Goal: Book appointment/travel/reservation

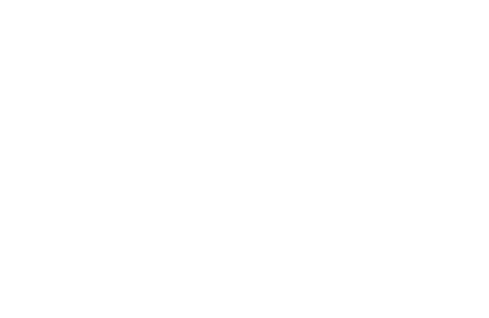
scroll to position [538, 0]
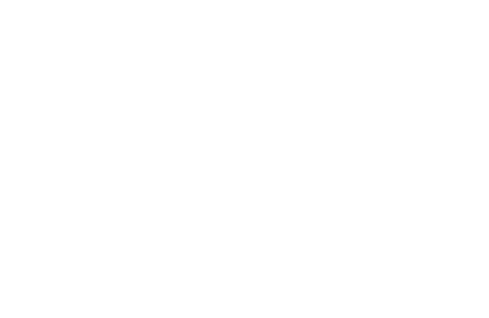
click at [51, 82] on link "Familienhotel finden" at bounding box center [60, 91] width 83 height 19
click at [432, 60] on icon at bounding box center [427, 68] width 21 height 17
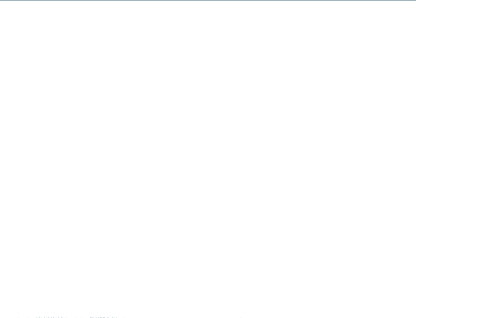
click at [50, 151] on div at bounding box center [129, 142] width 221 height 124
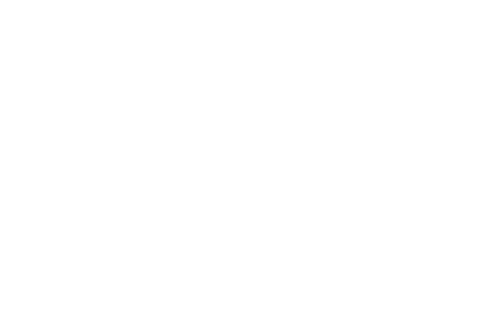
scroll to position [213, 0]
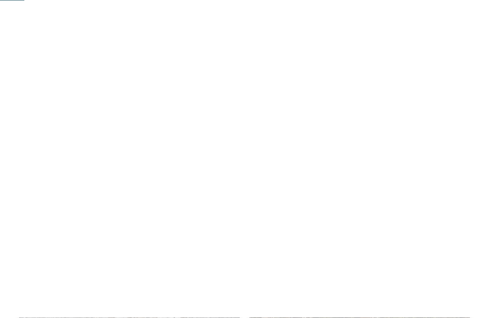
click at [439, 130] on div at bounding box center [359, 84] width 221 height 124
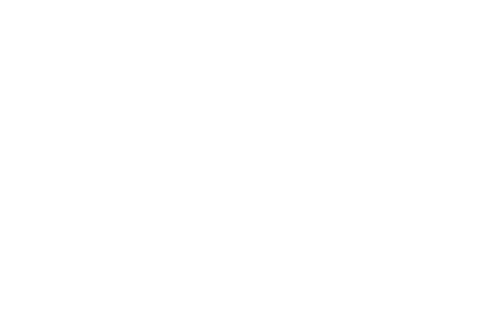
scroll to position [30, 0]
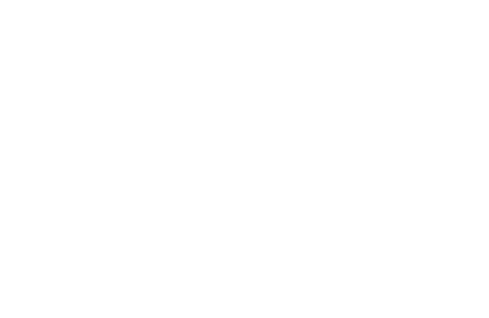
click at [80, 163] on div "Anreise" at bounding box center [57, 165] width 50 height 8
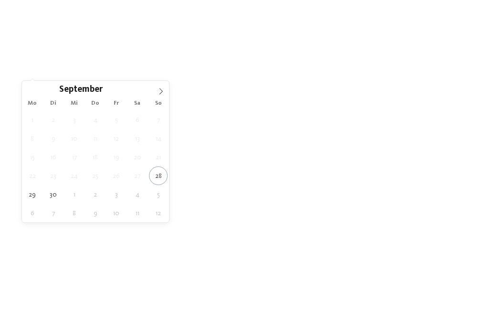
click at [163, 96] on span at bounding box center [161, 89] width 16 height 16
click at [168, 93] on span at bounding box center [161, 89] width 16 height 16
click at [167, 95] on span at bounding box center [161, 89] width 16 height 16
click at [169, 96] on span at bounding box center [161, 89] width 16 height 16
type input "****"
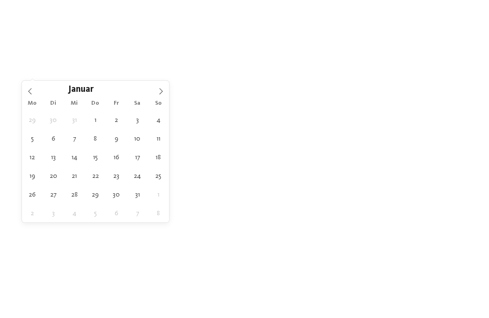
click at [164, 96] on span at bounding box center [161, 89] width 16 height 16
click at [167, 96] on span at bounding box center [161, 89] width 16 height 16
click at [167, 95] on span at bounding box center [161, 89] width 16 height 16
click at [164, 95] on span at bounding box center [161, 89] width 16 height 16
type div "13.05.2026"
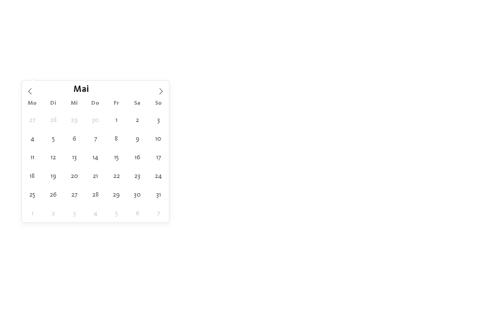
type input "****"
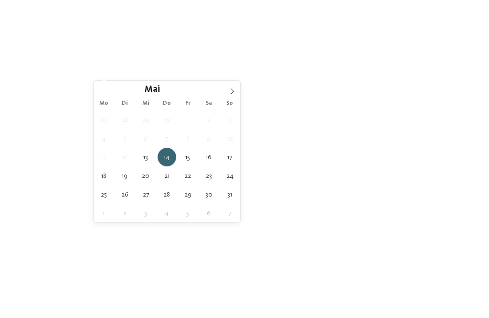
type div "16.05.2026"
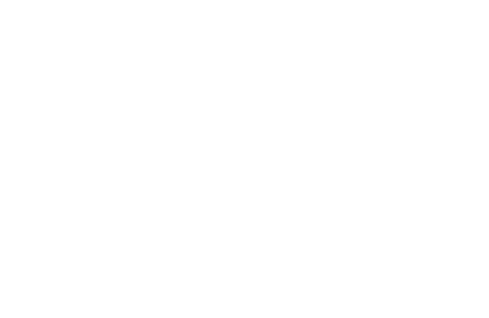
click at [229, 71] on icon at bounding box center [227, 72] width 4 height 4
click at [305, 106] on div at bounding box center [302, 111] width 10 height 10
click at [292, 212] on div "übernehmen" at bounding box center [244, 221] width 124 height 19
click at [40, 189] on div "Dolomiten – Ehrenburg/Kiens Falkensteiner Family Resort Lido ****ˢ Stammhaus de…" at bounding box center [129, 258] width 221 height 146
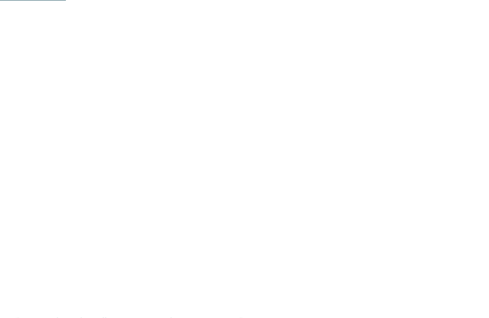
scroll to position [142, 0]
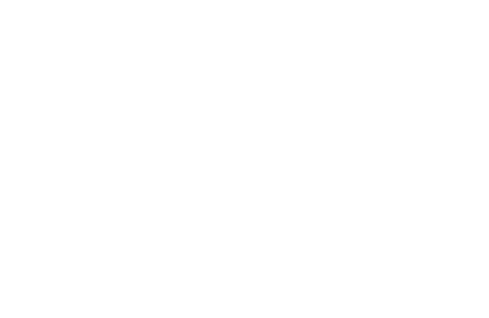
click at [230, 54] on div "Region" at bounding box center [199, 53] width 69 height 17
click at [304, 108] on icon at bounding box center [302, 111] width 6 height 6
click at [259, 219] on span "übernehmen" at bounding box center [244, 222] width 41 height 7
click at [28, 152] on div "Neu ab Winter 2025" at bounding box center [129, 132] width 221 height 124
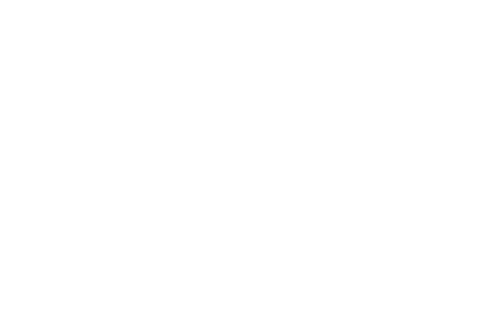
scroll to position [225, 0]
click at [438, 179] on div "[PERSON_NAME] Deal -20%" at bounding box center [359, 126] width 221 height 124
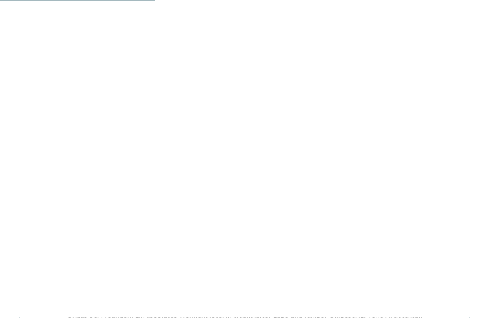
scroll to position [1157, 0]
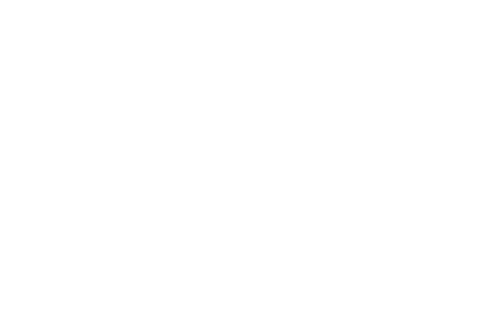
click at [39, 150] on img at bounding box center [131, 162] width 225 height 169
click at [477, 153] on div "Zimmer 1 / 8 slide 1 of 8 slide" at bounding box center [244, 159] width 489 height 318
click at [470, 154] on icon at bounding box center [470, 162] width 26 height 21
click at [474, 159] on icon at bounding box center [470, 162] width 26 height 21
click at [468, 157] on icon at bounding box center [470, 162] width 26 height 21
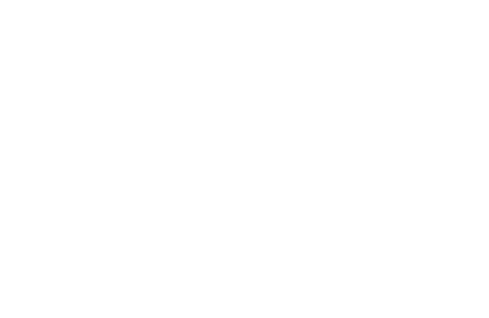
click at [474, 163] on icon at bounding box center [470, 162] width 26 height 21
click at [14, 190] on div "Wohnen Suiten Appartements 6" at bounding box center [244, 159] width 489 height 206
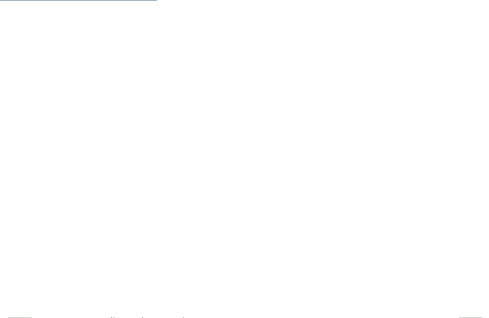
scroll to position [1166, 0]
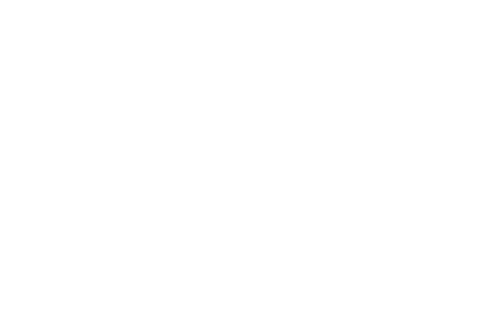
click at [314, 191] on link "jetzt anfragen" at bounding box center [295, 191] width 79 height 19
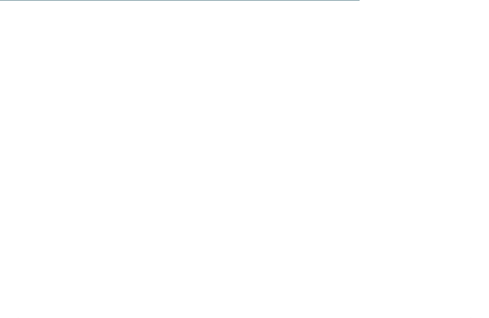
click at [309, 238] on input "*" at bounding box center [244, 246] width 131 height 16
click at [310, 238] on input "*" at bounding box center [244, 246] width 131 height 16
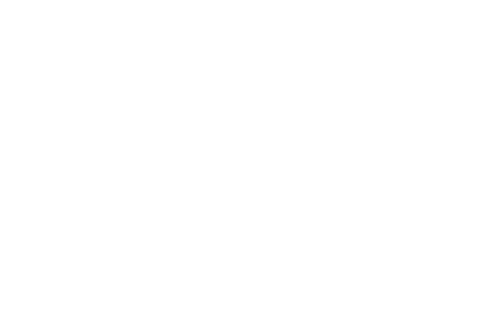
click at [309, 237] on input "*" at bounding box center [244, 245] width 131 height 16
click at [284, 237] on span at bounding box center [283, 244] width 14 height 14
click at [305, 237] on span at bounding box center [300, 244] width 14 height 14
type input "*"
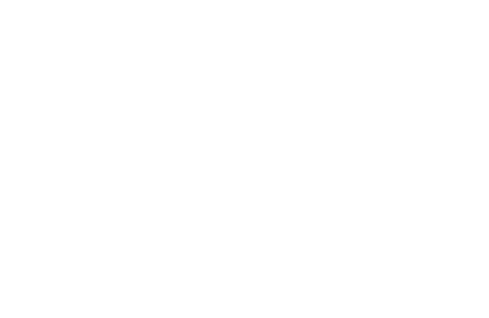
click at [304, 237] on span at bounding box center [300, 244] width 14 height 14
click at [435, 237] on span at bounding box center [433, 244] width 14 height 14
click at [432, 237] on span at bounding box center [433, 244] width 14 height 14
type input "*"
click at [305, 237] on span at bounding box center [300, 244] width 14 height 14
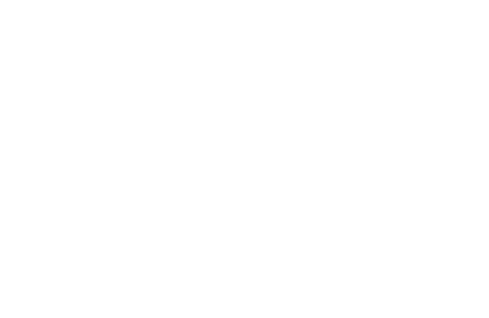
click at [303, 237] on span at bounding box center [300, 244] width 14 height 14
type input "*"
click at [433, 237] on span at bounding box center [433, 244] width 14 height 14
type input "*"
click at [454, 271] on select "* * * * * * * * * * * ** ** ** ** ** ** ** **" at bounding box center [394, 279] width 131 height 16
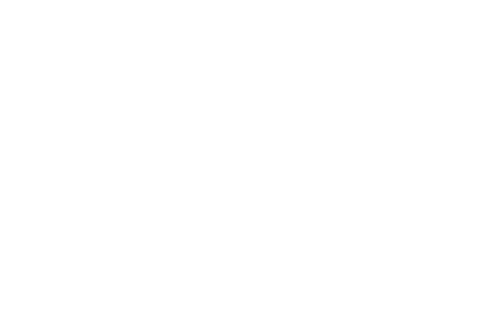
select select "*"
click at [459, 305] on select "* * * * * * * * * * * ** ** ** ** ** ** ** **" at bounding box center [394, 313] width 131 height 16
select select "**"
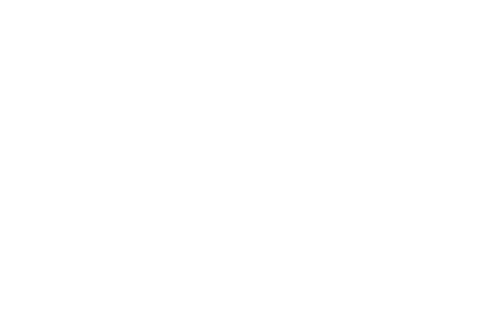
scroll to position [2314, 0]
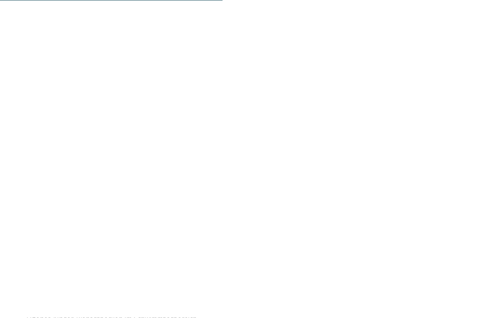
scroll to position [1667, 0]
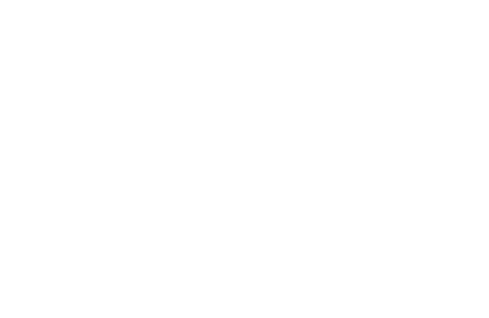
click at [474, 145] on icon at bounding box center [469, 155] width 26 height 21
click at [473, 145] on icon at bounding box center [469, 155] width 26 height 21
click at [472, 145] on icon at bounding box center [469, 155] width 26 height 21
click at [473, 145] on icon at bounding box center [469, 155] width 26 height 21
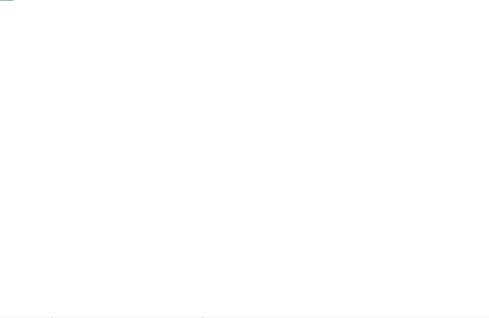
scroll to position [0, 0]
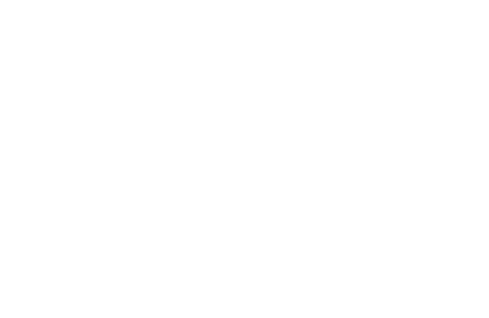
scroll to position [1144, 0]
click at [472, 175] on icon at bounding box center [470, 181] width 26 height 21
click at [469, 179] on icon at bounding box center [470, 181] width 26 height 21
click at [242, 95] on span "Familienzimmer" at bounding box center [243, 98] width 44 height 6
click at [473, 171] on icon at bounding box center [470, 181] width 26 height 21
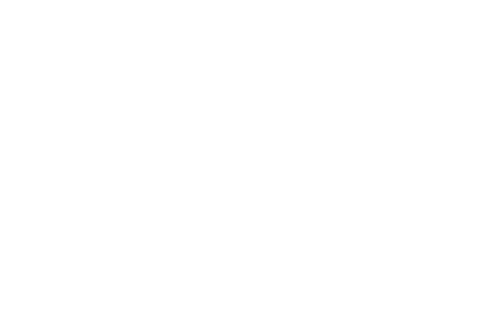
click at [471, 175] on icon at bounding box center [470, 181] width 26 height 21
click at [18, 172] on icon at bounding box center [19, 181] width 26 height 21
click at [474, 178] on icon at bounding box center [470, 181] width 26 height 21
click at [469, 178] on icon at bounding box center [470, 181] width 26 height 21
click at [469, 179] on icon at bounding box center [470, 181] width 26 height 21
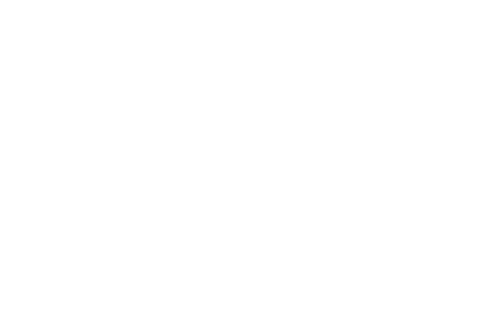
click at [471, 178] on icon at bounding box center [470, 181] width 26 height 21
click at [468, 177] on icon at bounding box center [470, 181] width 26 height 21
click at [467, 181] on icon at bounding box center [470, 181] width 26 height 21
click at [466, 178] on icon at bounding box center [470, 181] width 26 height 21
click at [305, 95] on span "Doppelzimmer" at bounding box center [297, 98] width 42 height 6
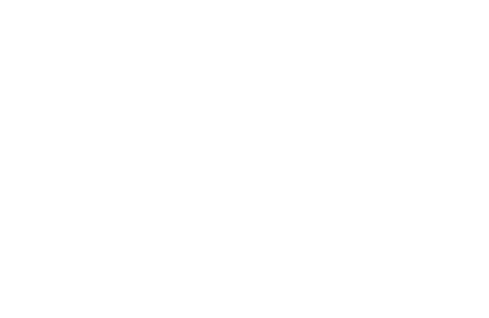
click at [469, 178] on icon at bounding box center [470, 181] width 26 height 21
click at [469, 175] on icon at bounding box center [470, 181] width 26 height 21
click at [468, 180] on icon at bounding box center [470, 181] width 26 height 21
click at [469, 171] on icon at bounding box center [470, 181] width 26 height 21
click at [465, 171] on icon at bounding box center [470, 181] width 26 height 21
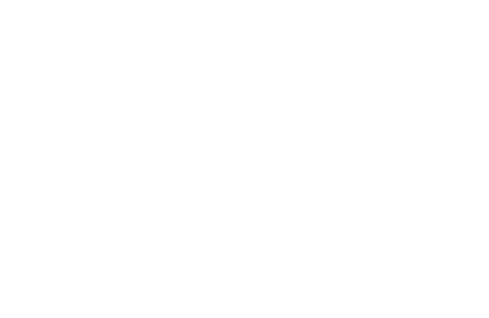
click at [465, 171] on icon at bounding box center [470, 181] width 26 height 21
click at [467, 171] on icon at bounding box center [470, 181] width 26 height 21
click at [190, 95] on span "Suiten" at bounding box center [189, 98] width 19 height 6
click at [470, 182] on icon at bounding box center [470, 181] width 26 height 21
click at [467, 180] on icon at bounding box center [470, 181] width 26 height 21
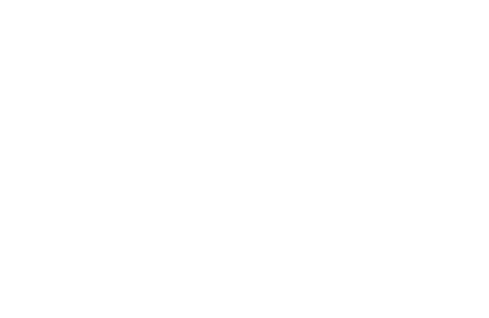
click at [466, 176] on icon at bounding box center [470, 181] width 26 height 21
click at [467, 175] on icon at bounding box center [470, 181] width 26 height 21
click at [469, 172] on icon at bounding box center [470, 181] width 26 height 21
click at [470, 171] on icon at bounding box center [470, 181] width 26 height 21
click at [0, 167] on div "Wohnen Suiten Familienzimmer Doppelzimmer slide" at bounding box center [244, 178] width 489 height 206
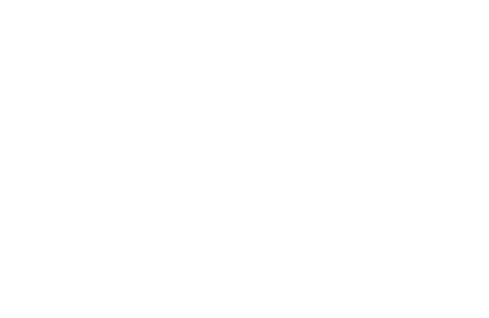
click at [6, 171] on icon at bounding box center [19, 181] width 26 height 21
click at [17, 171] on icon at bounding box center [19, 181] width 26 height 21
click at [465, 149] on icon at bounding box center [470, 158] width 26 height 21
click at [472, 148] on icon at bounding box center [470, 158] width 26 height 21
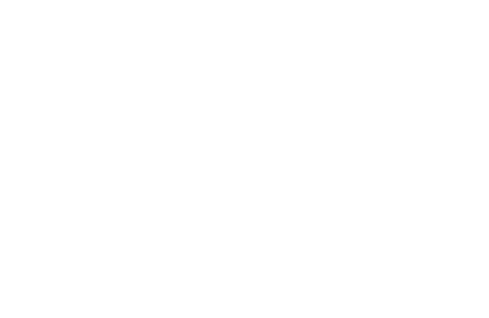
click at [3, 134] on div "Topangebote slide 4 of 4 Falkensteiner Family Resort Lido ****S Ehrenburg/Kiens…" at bounding box center [244, 160] width 489 height 196
click at [19, 151] on icon at bounding box center [19, 158] width 26 height 21
click at [471, 149] on icon at bounding box center [470, 158] width 26 height 21
click at [48, 153] on span "[DOMAIN_NAME][URL]" at bounding box center [69, 156] width 72 height 7
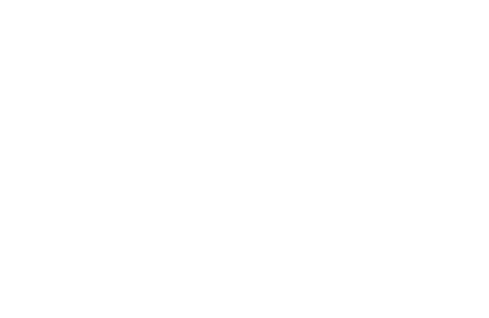
scroll to position [742, 0]
